Goal: Check status: Check status

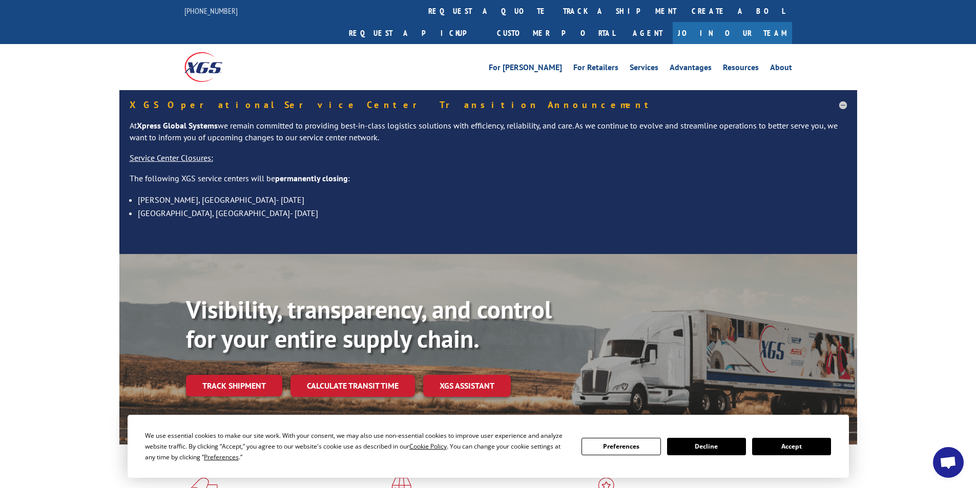
click at [799, 447] on button "Accept" at bounding box center [791, 446] width 79 height 17
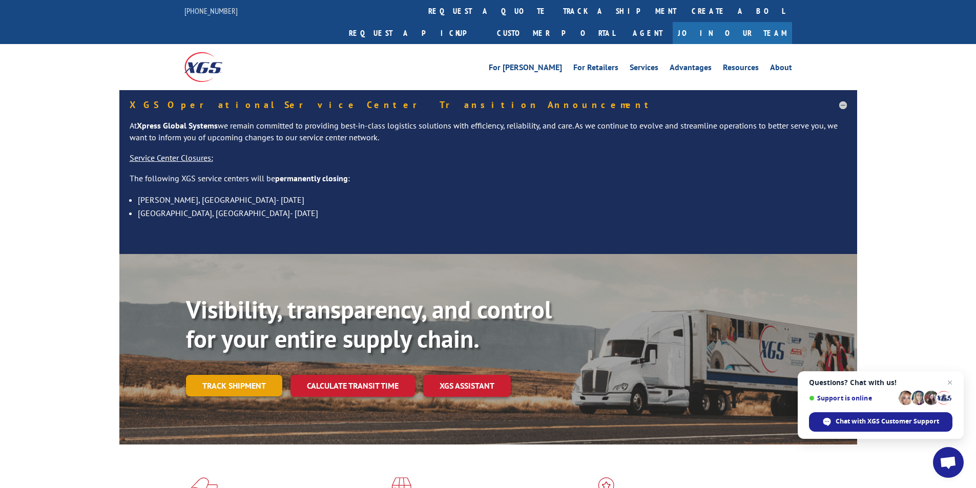
click at [246, 375] on link "Track shipment" at bounding box center [234, 386] width 96 height 22
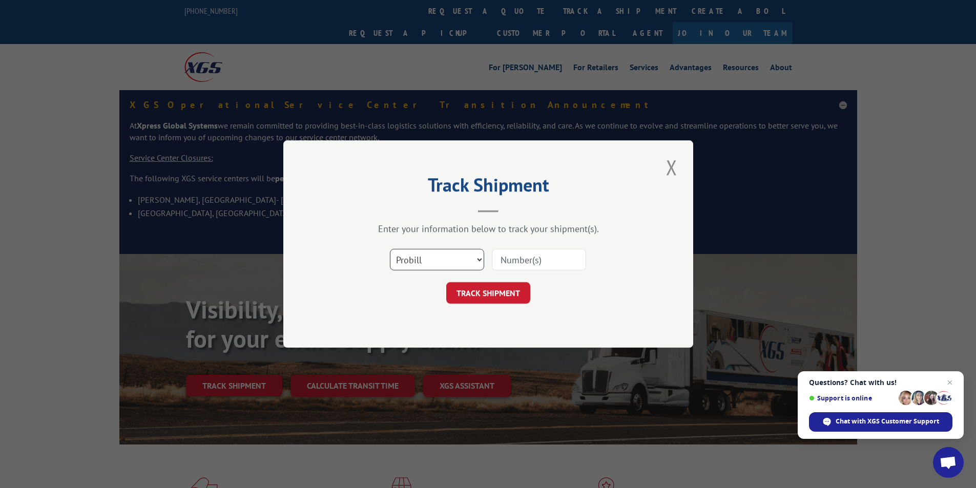
click at [436, 265] on select "Select category... Probill BOL PO" at bounding box center [437, 260] width 94 height 22
select select "bol"
click at [390, 249] on select "Select category... Probill BOL PO" at bounding box center [437, 260] width 94 height 22
click at [551, 257] on input at bounding box center [539, 260] width 94 height 22
paste input "427524"
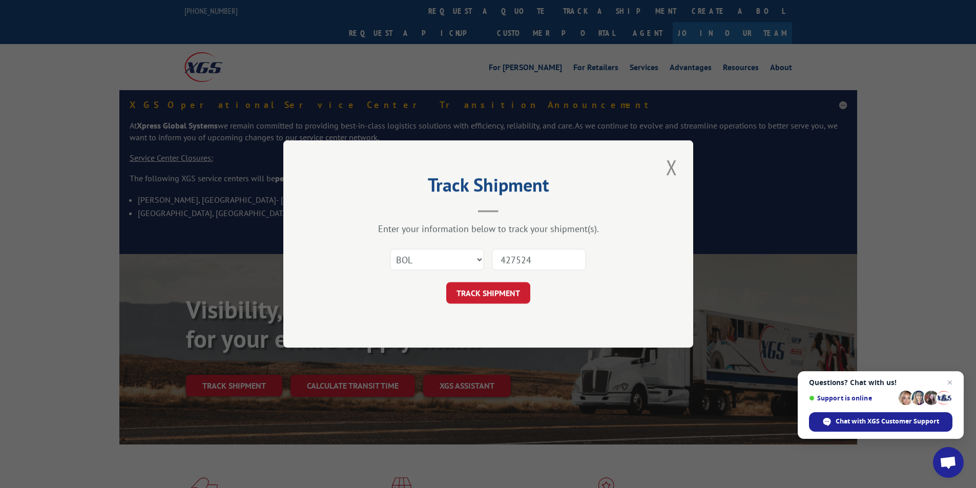
type input "427524"
click button "TRACK SHIPMENT" at bounding box center [488, 293] width 84 height 22
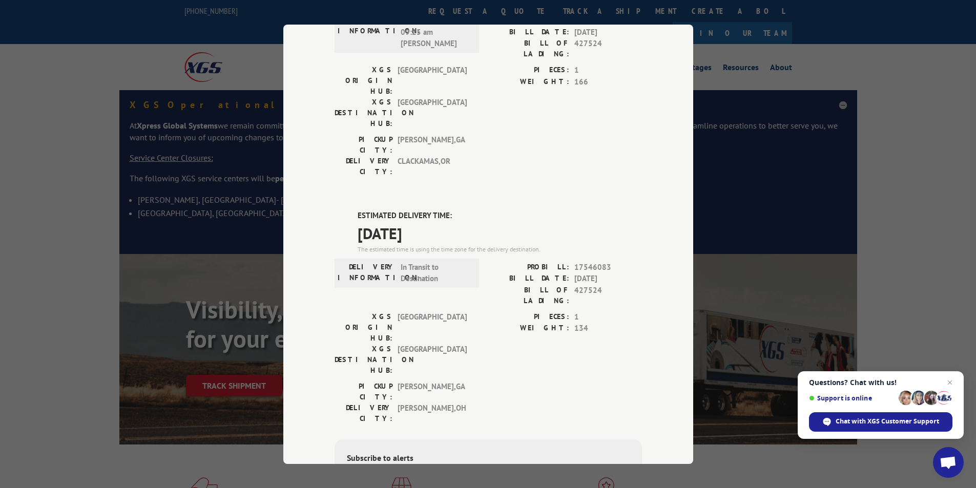
scroll to position [354, 0]
